Goal: Transaction & Acquisition: Purchase product/service

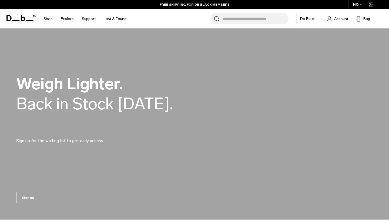
click at [235, 18] on input "Search for Bags, Luggage..." at bounding box center [256, 18] width 66 height 11
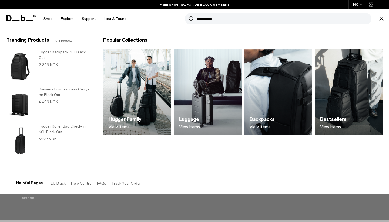
type input "*********"
click at [191, 19] on button "Search" at bounding box center [192, 19] width 6 height 6
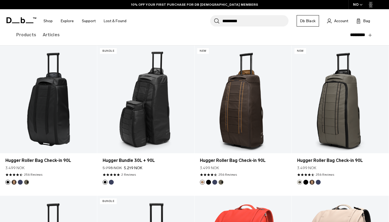
scroll to position [67, 0]
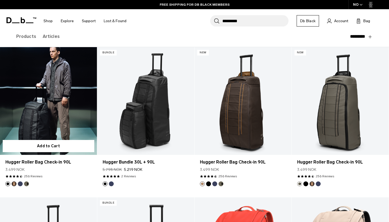
click at [72, 106] on link "Hugger Roller Bag Check-in 90L" at bounding box center [48, 101] width 97 height 108
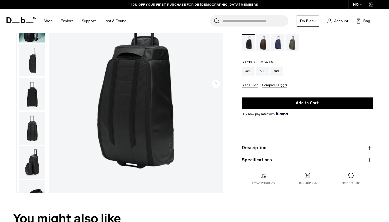
click at [253, 84] on button "Size Guide" at bounding box center [250, 85] width 16 height 4
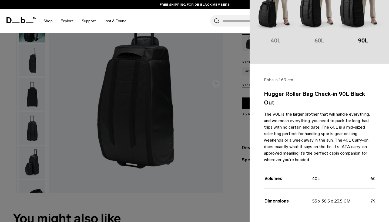
scroll to position [75, 0]
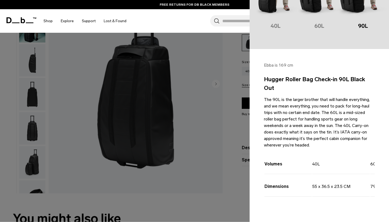
scroll to position [90, 0]
click at [336, 162] on td "40L" at bounding box center [342, 163] width 58 height 22
